Goal: Communication & Community: Connect with others

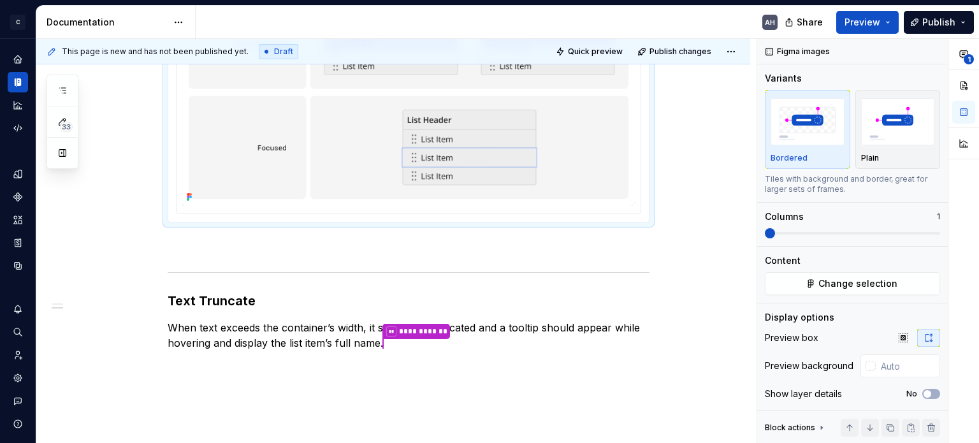
scroll to position [1111, 0]
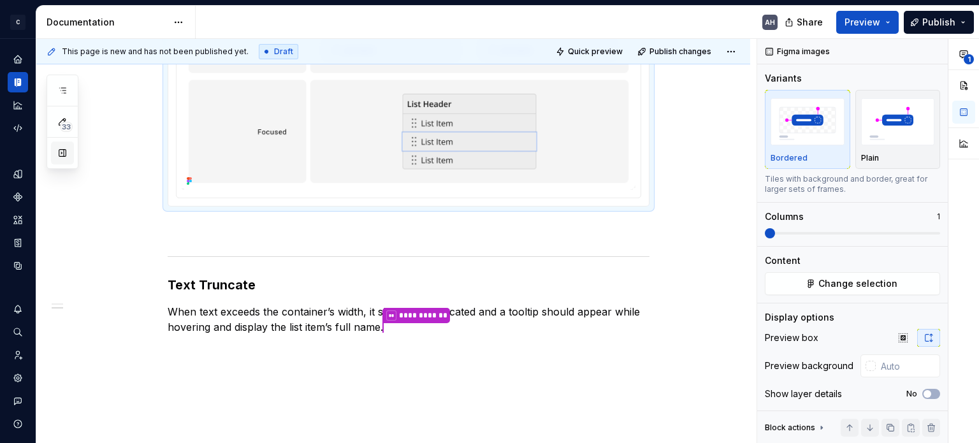
click at [64, 158] on button "button" at bounding box center [62, 153] width 23 height 23
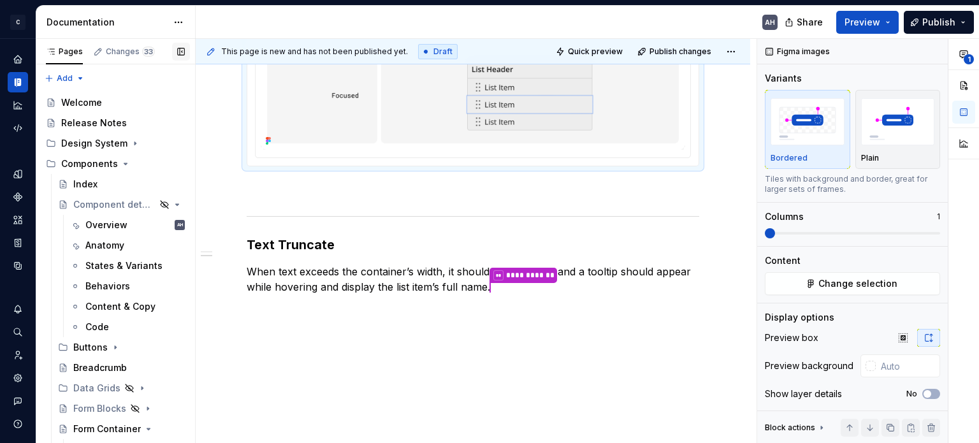
scroll to position [1097, 0]
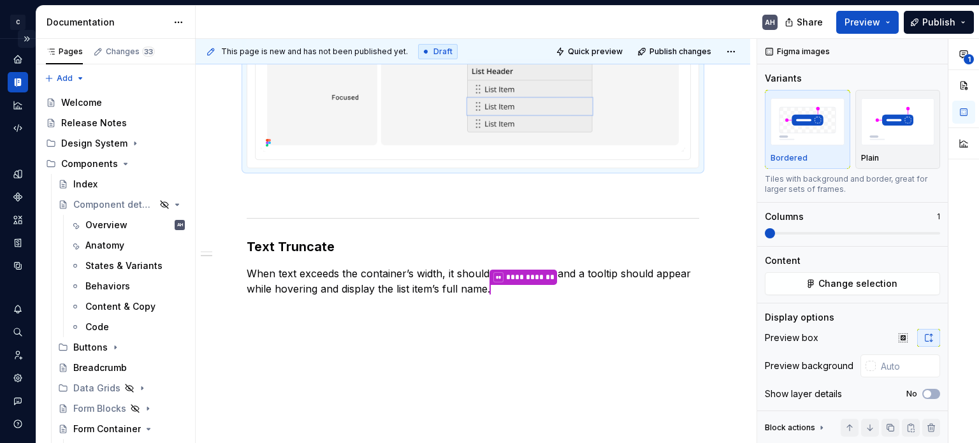
click at [22, 38] on button "Expand sidebar" at bounding box center [27, 39] width 18 height 18
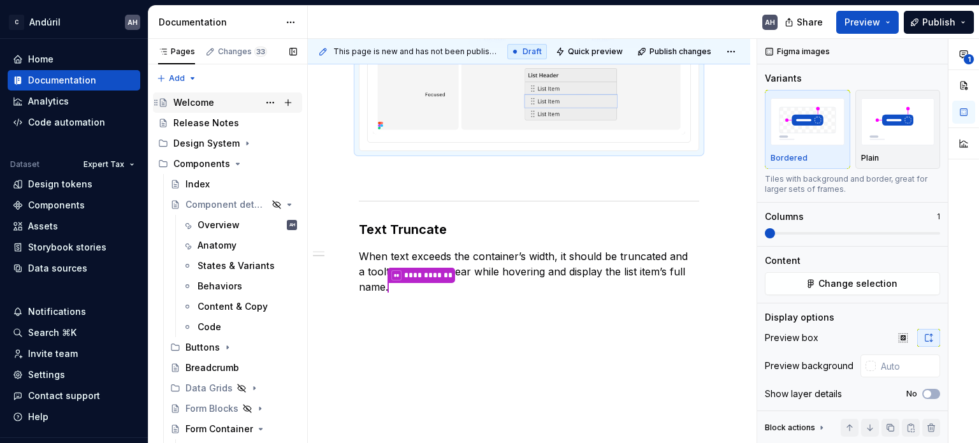
type textarea "*"
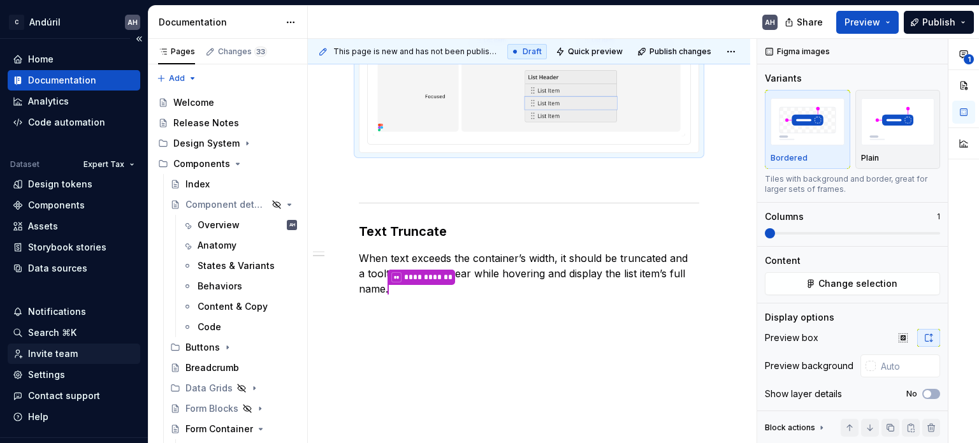
click at [68, 350] on div "Invite team" at bounding box center [53, 354] width 50 height 13
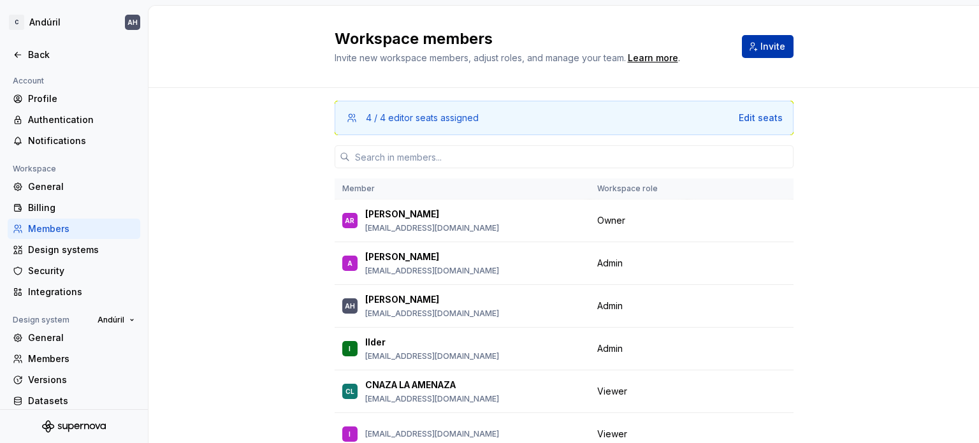
click at [763, 47] on span "Invite" at bounding box center [773, 46] width 25 height 13
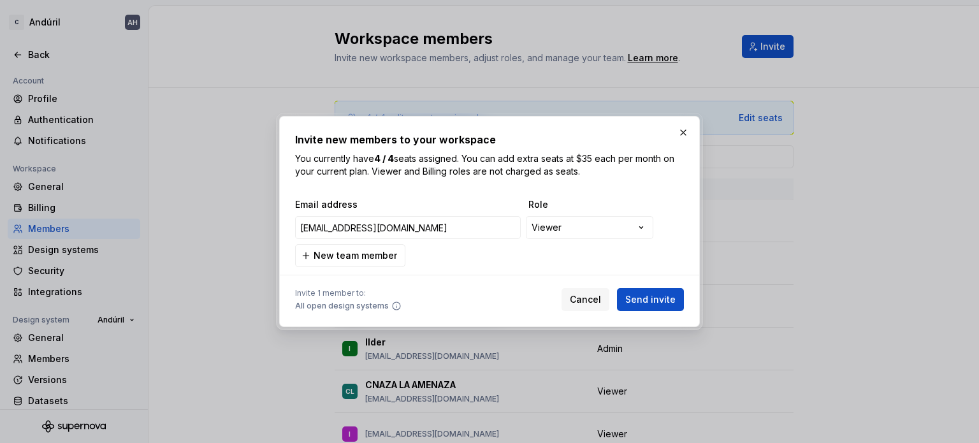
type input "[EMAIL_ADDRESS][DOMAIN_NAME]"
click at [508, 270] on div at bounding box center [489, 275] width 389 height 16
